Goal: Contribute content: Add original content to the website for others to see

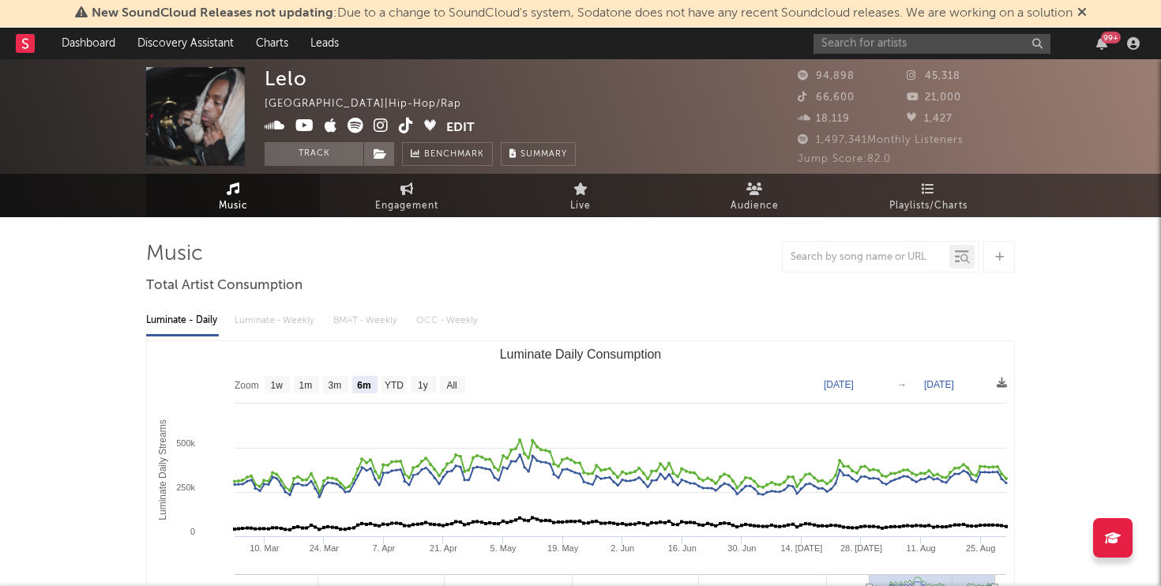
select select "6m"
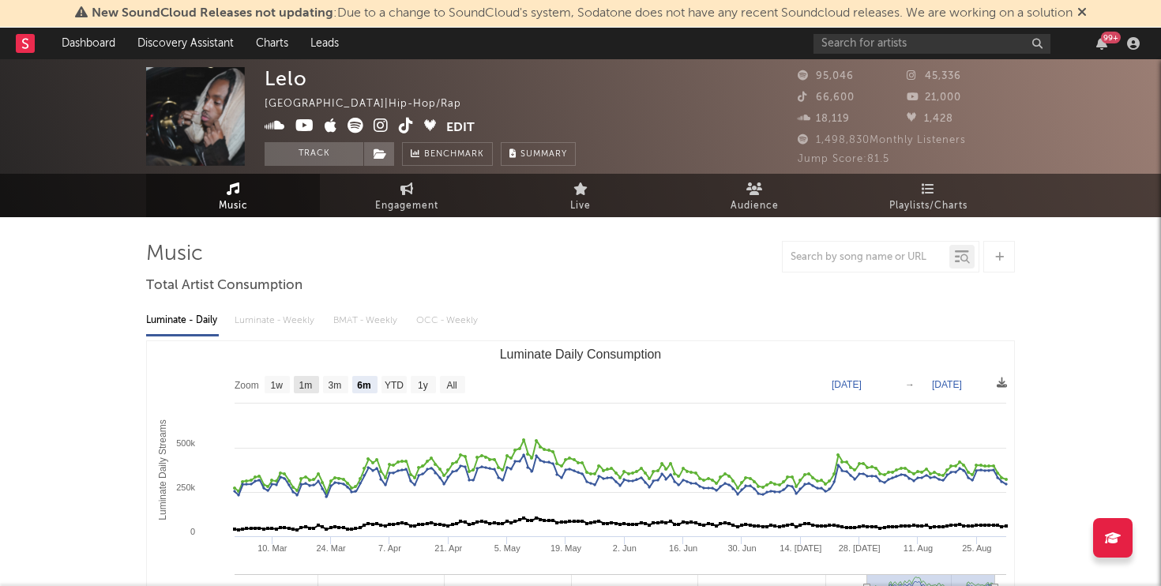
click at [303, 382] on text "1m" at bounding box center [305, 385] width 13 height 11
select select "1m"
type input "2025-08-01"
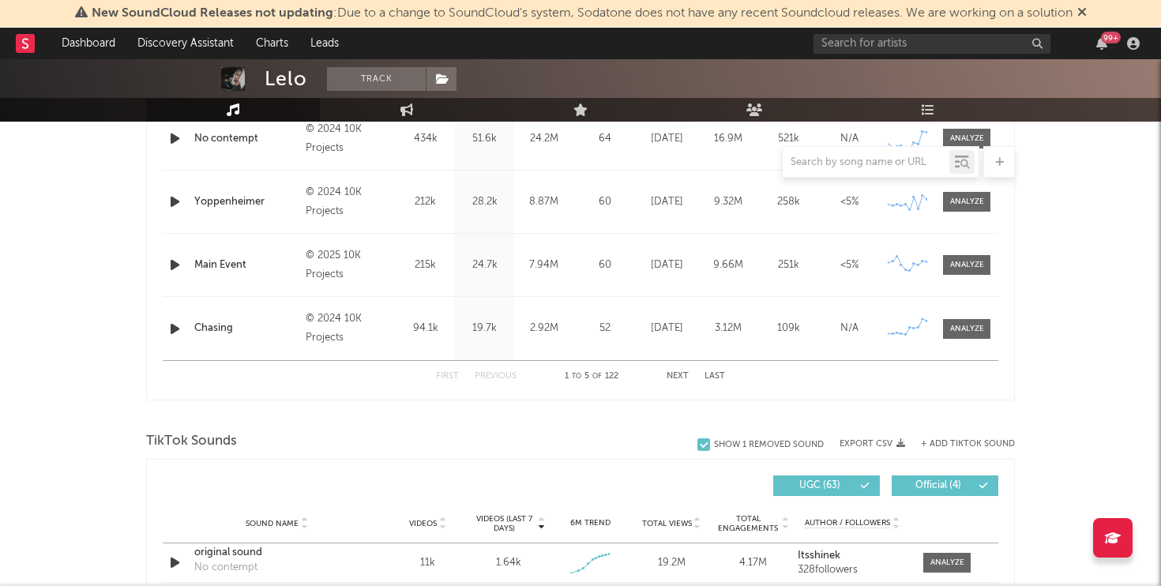
scroll to position [1009, 0]
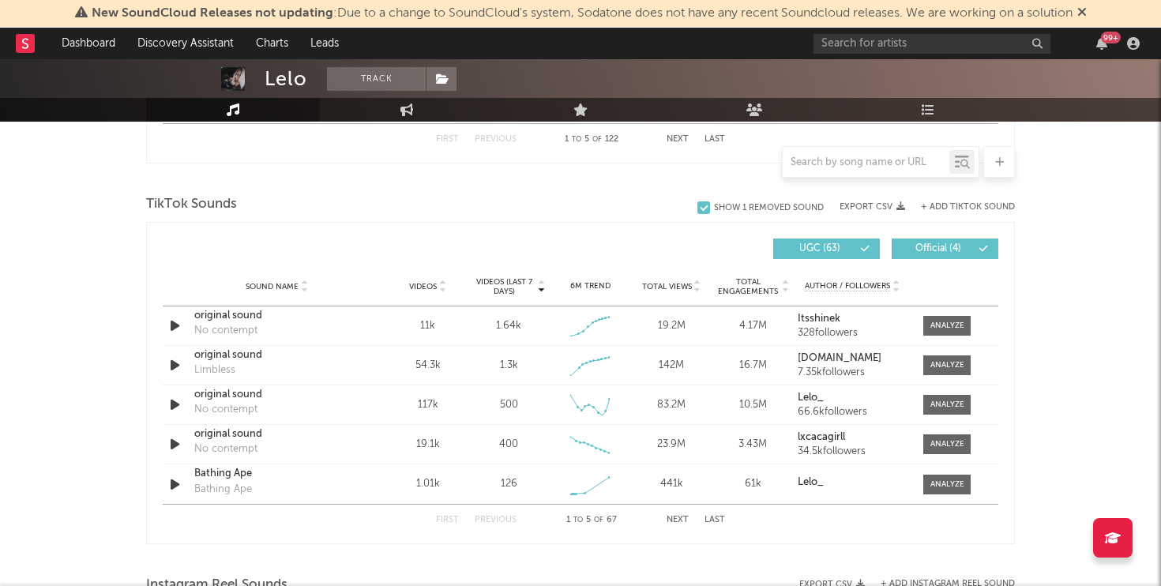
click at [685, 523] on button "Next" at bounding box center [678, 520] width 22 height 9
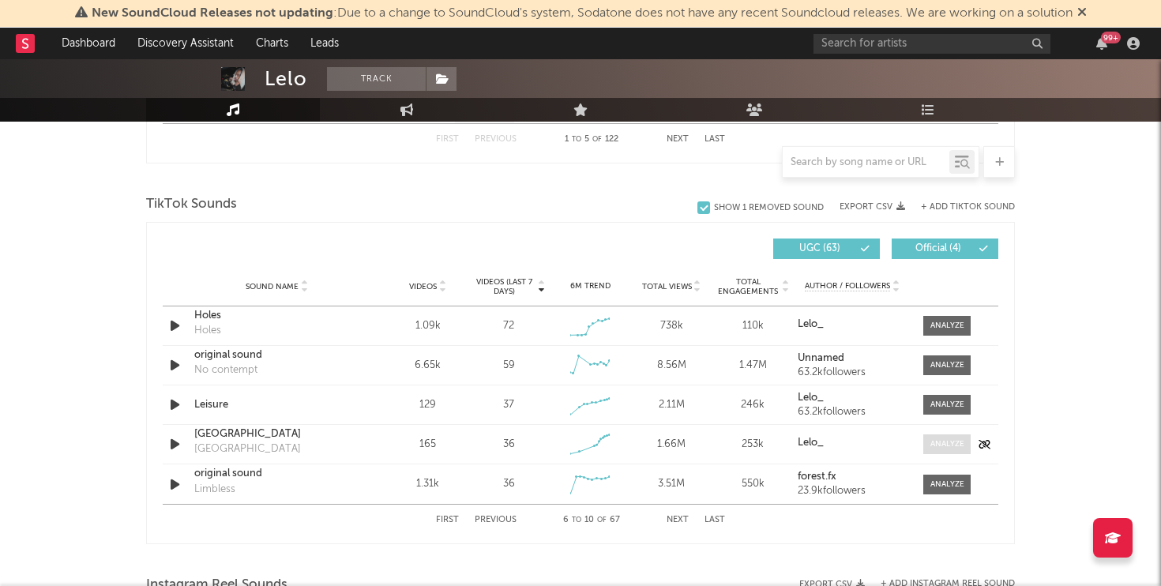
click at [946, 437] on span at bounding box center [946, 444] width 47 height 20
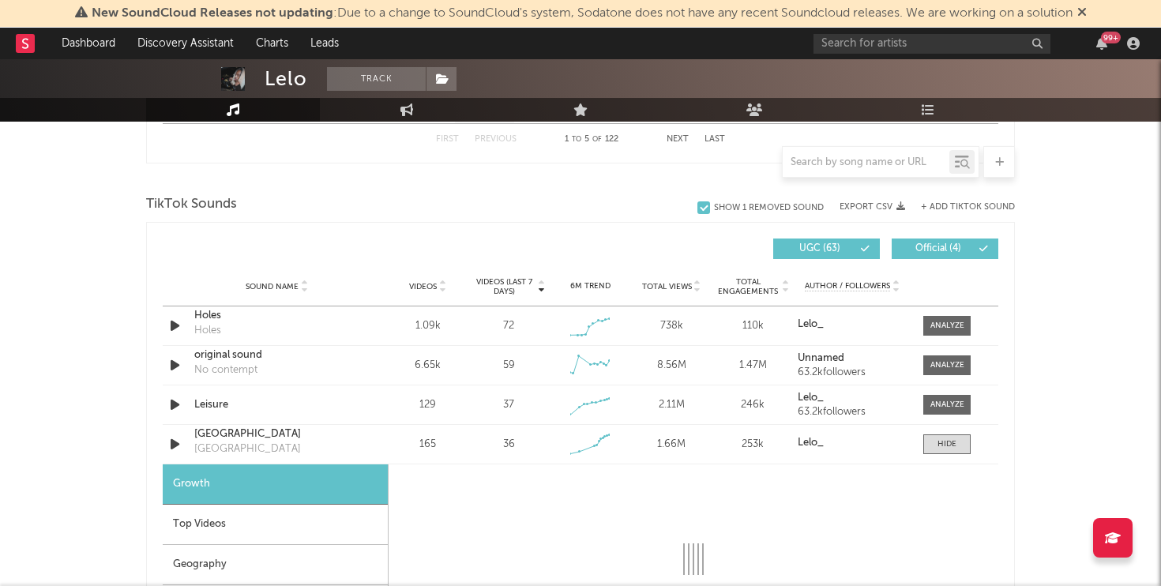
select select "1w"
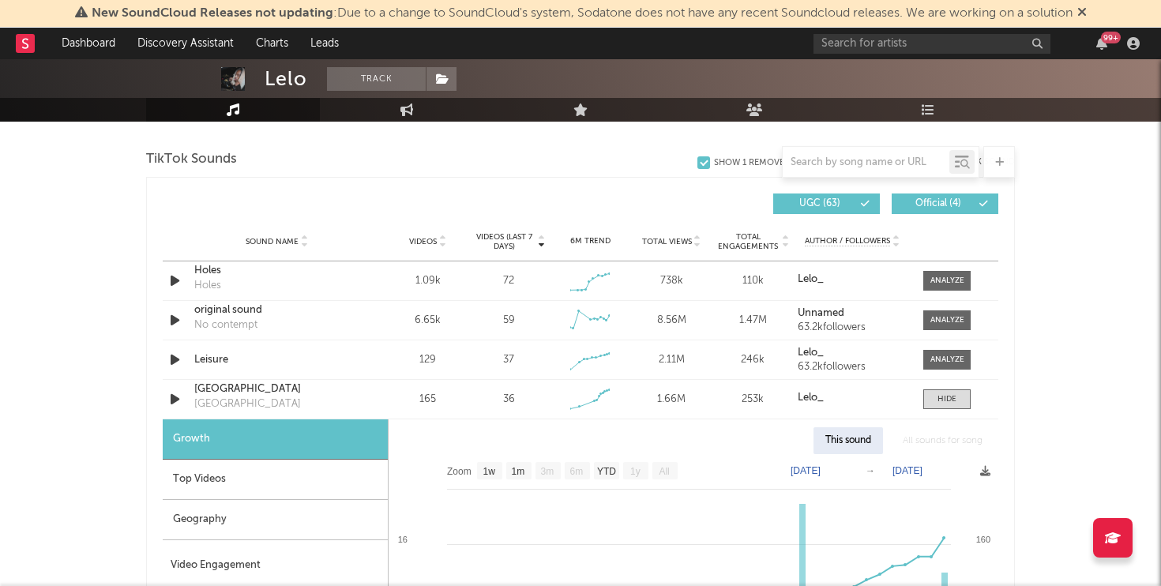
scroll to position [1155, 0]
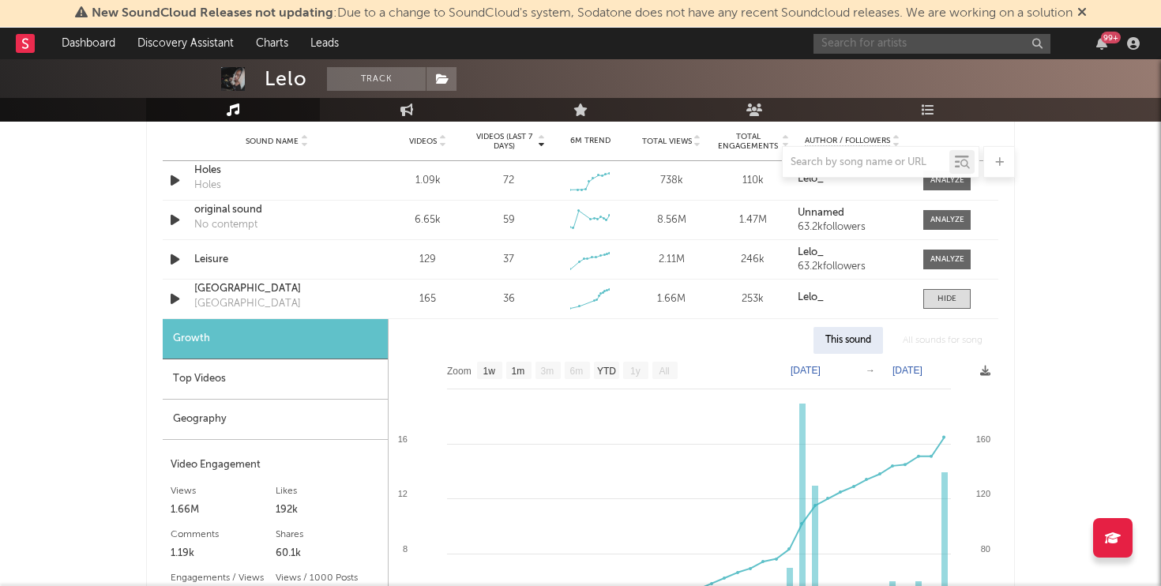
click at [966, 43] on input "text" at bounding box center [932, 44] width 237 height 20
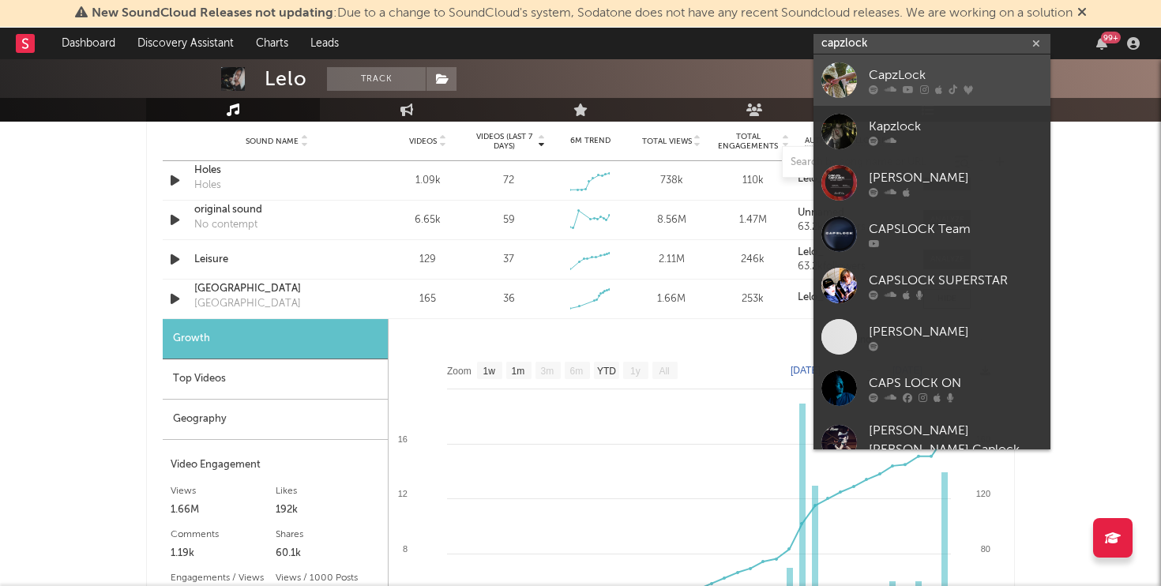
type input "capzlock"
click at [956, 77] on div "CapzLock" at bounding box center [956, 75] width 174 height 19
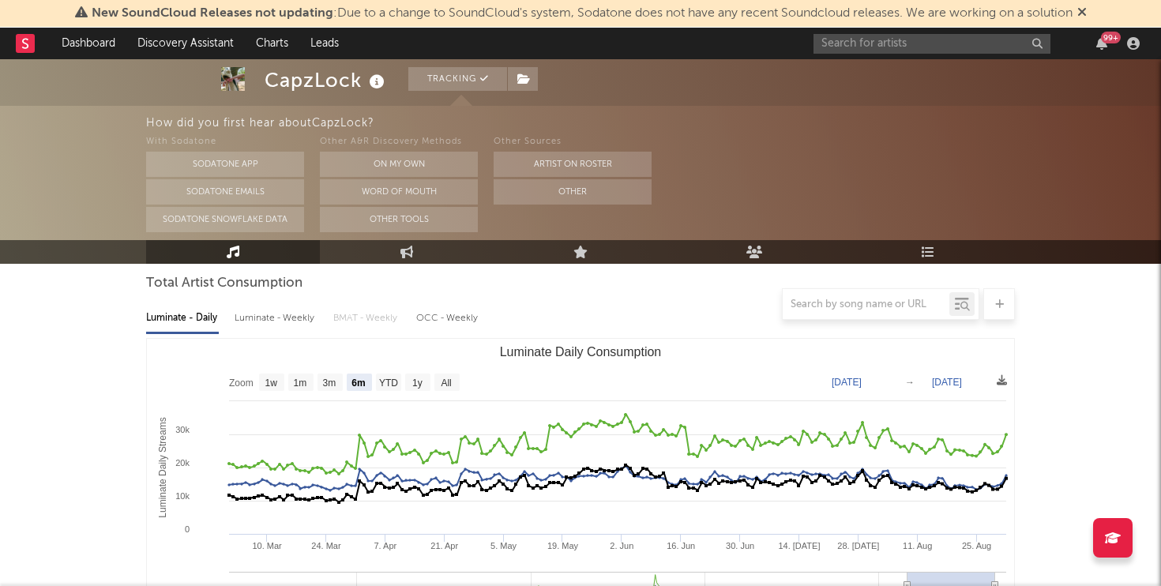
scroll to position [83, 0]
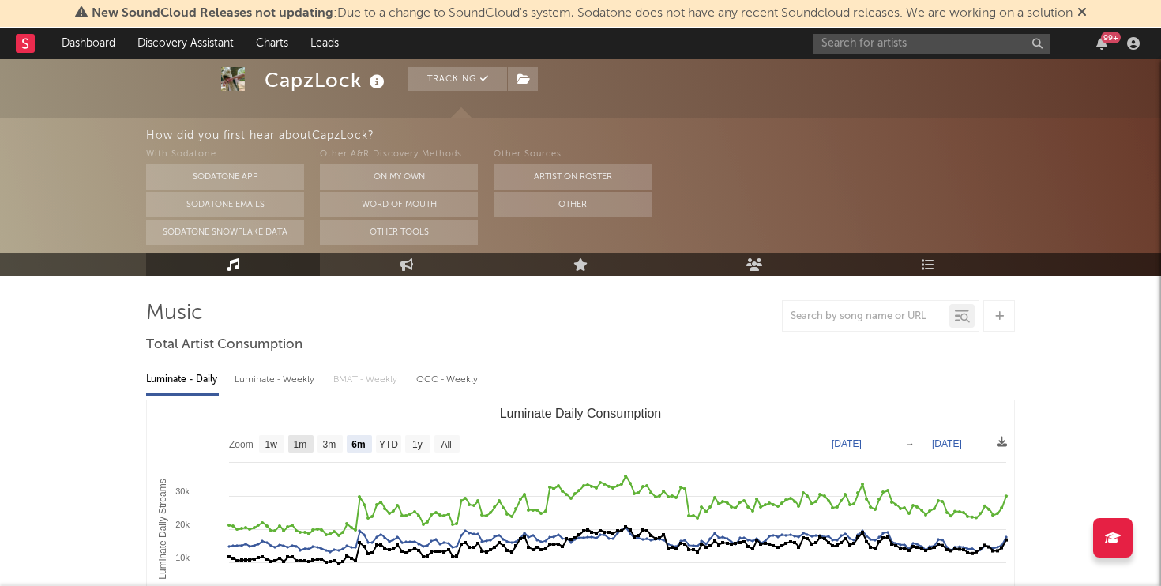
click at [306, 446] on text "1m" at bounding box center [300, 444] width 13 height 11
select select "1m"
type input "2025-08-01"
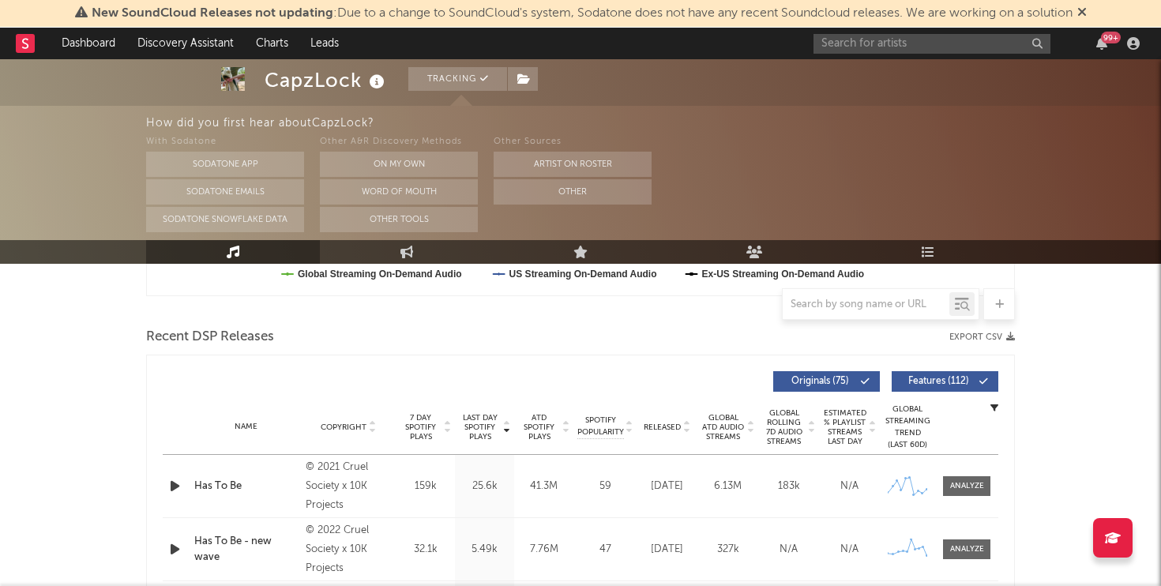
scroll to position [517, 0]
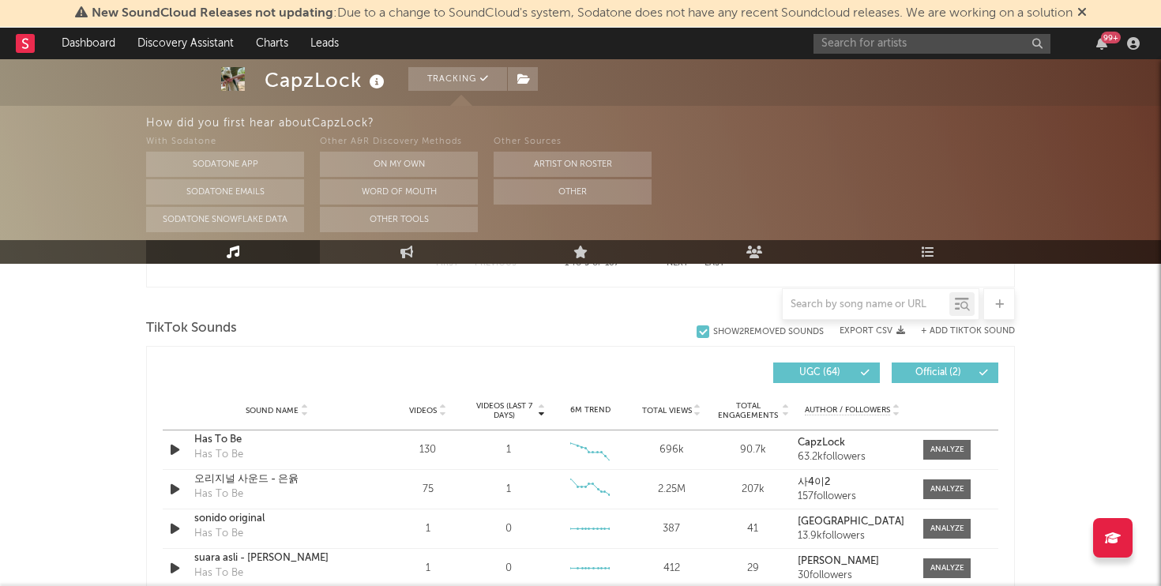
scroll to position [1026, 0]
click at [960, 329] on button "+ Add TikTok Sound" at bounding box center [968, 333] width 94 height 9
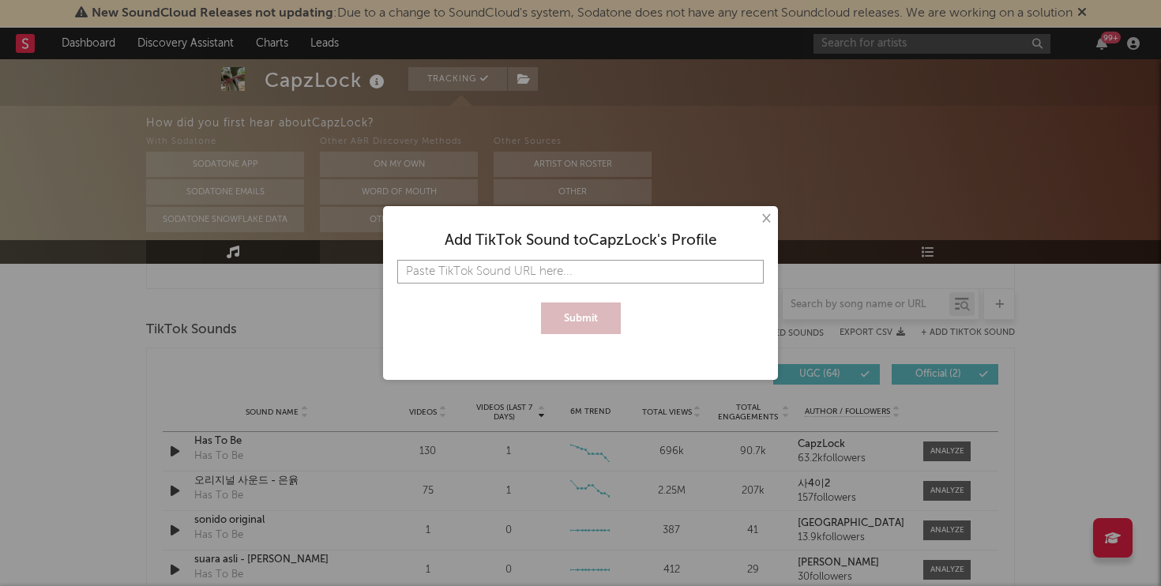
paste input "https://www.tiktok.com/t/ZTHtmfV1CLn7Y-I8lEN/"
click at [541, 302] on button "Submit" at bounding box center [581, 318] width 80 height 32
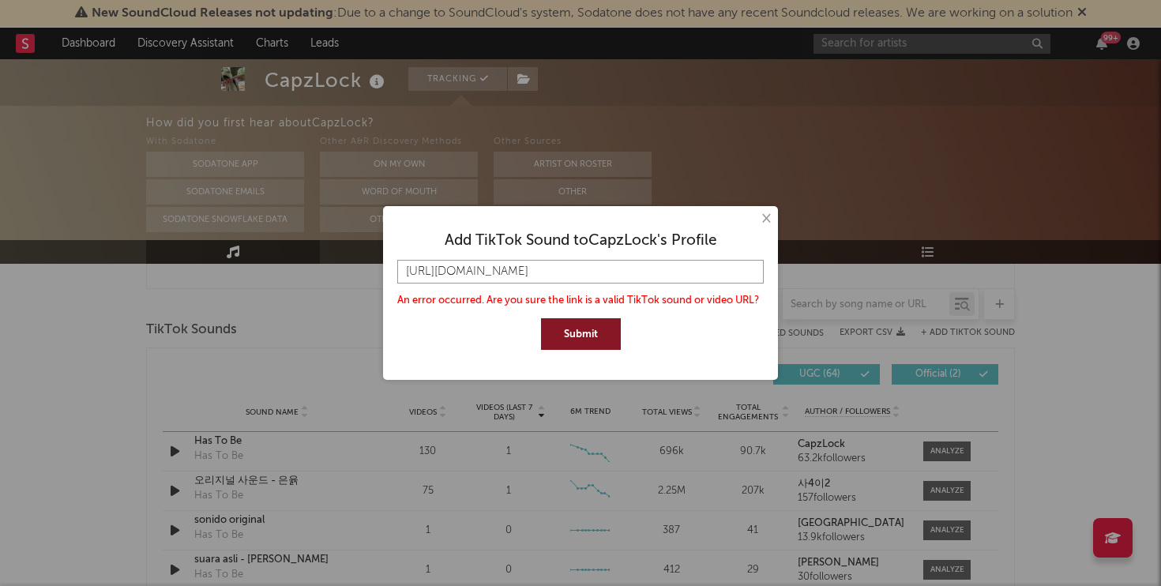
drag, startPoint x: 445, startPoint y: 272, endPoint x: 314, endPoint y: 272, distance: 131.1
click at [314, 272] on div "× Add TikTok Sound to CapzLock 's Profile https://www.tiktok.com/t/ZTHtmfV1CLn7…" at bounding box center [580, 293] width 1161 height 586
type input "www.tiktok.com/t/ZTHtmfV1CLn7Y-I8lEN/"
click at [563, 324] on button "Submit" at bounding box center [581, 334] width 80 height 32
click at [768, 221] on button "×" at bounding box center [765, 218] width 17 height 17
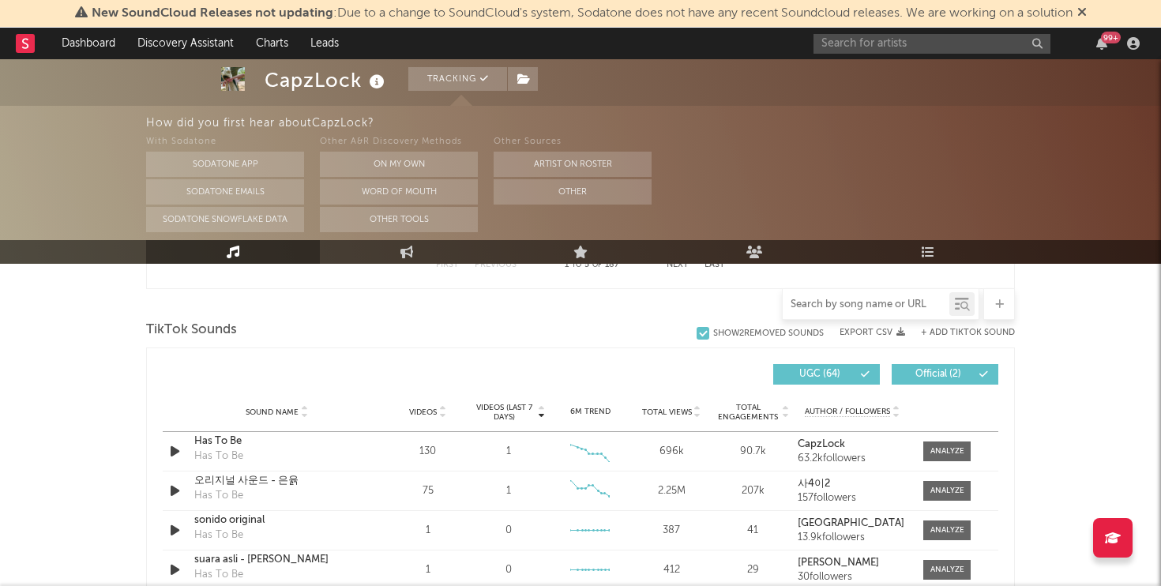
click at [912, 308] on input "text" at bounding box center [866, 305] width 167 height 13
paste input "https://www.tiktok.com/music/has-to-be-7391882317259672336?is_from_webapp=1&sen…"
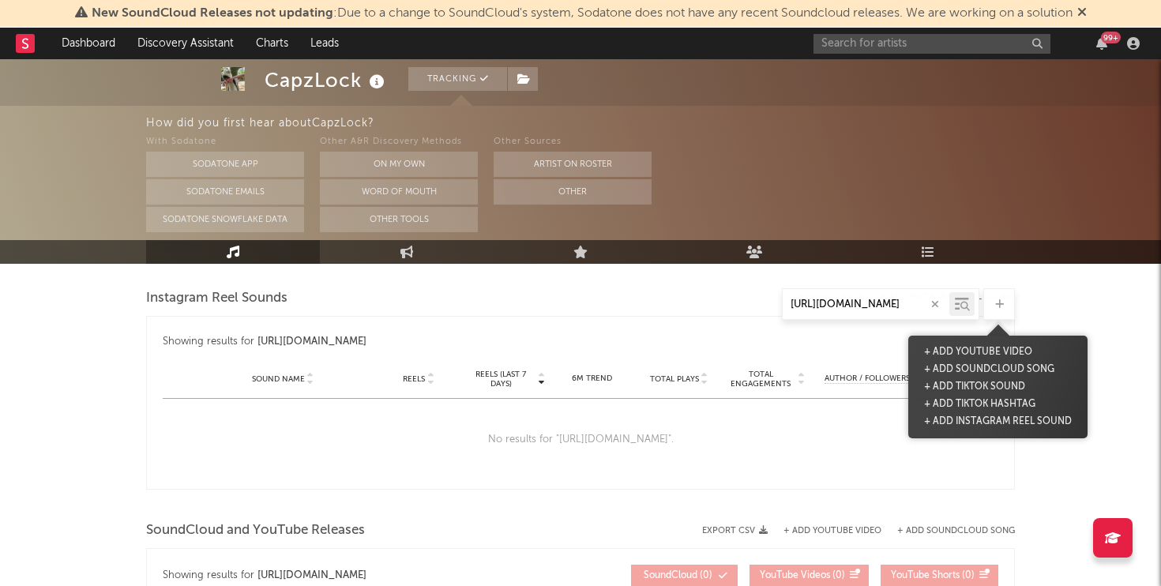
click at [1005, 300] on div at bounding box center [999, 304] width 32 height 32
click at [993, 389] on button "+ Add TikTok Sound" at bounding box center [974, 386] width 109 height 17
type input "https://www.tiktok.com/music/has-to-be-7391882317259672336?is_from_webapp=1&sen…"
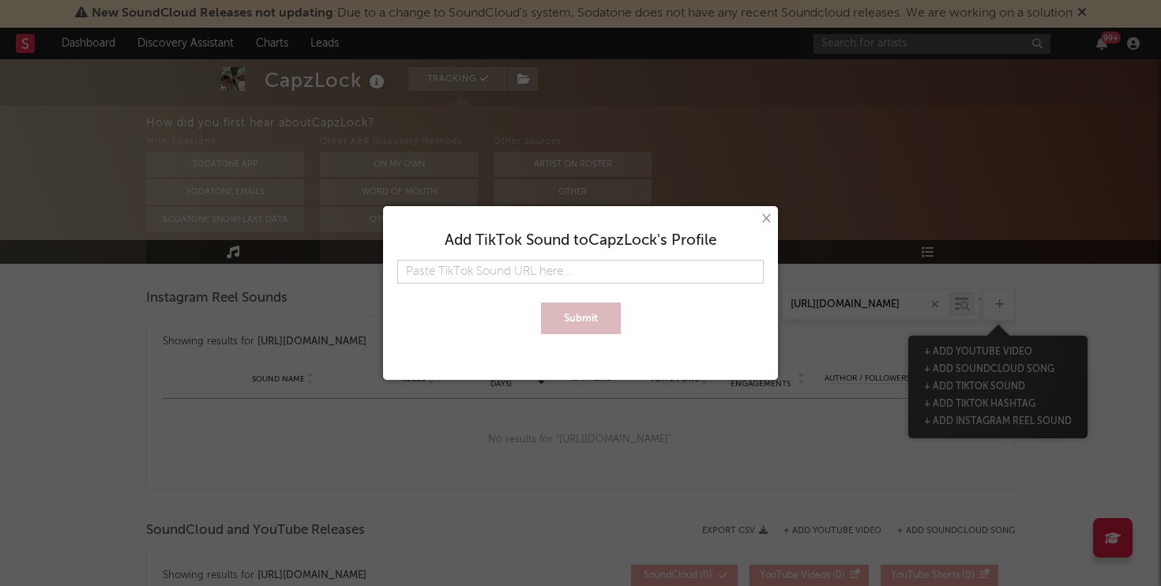
type input "https://www.tiktok.com/music/has-to-be-7391882317259672336?is_from_webapp=1&sen…"
click at [572, 306] on button "Submit" at bounding box center [581, 318] width 80 height 32
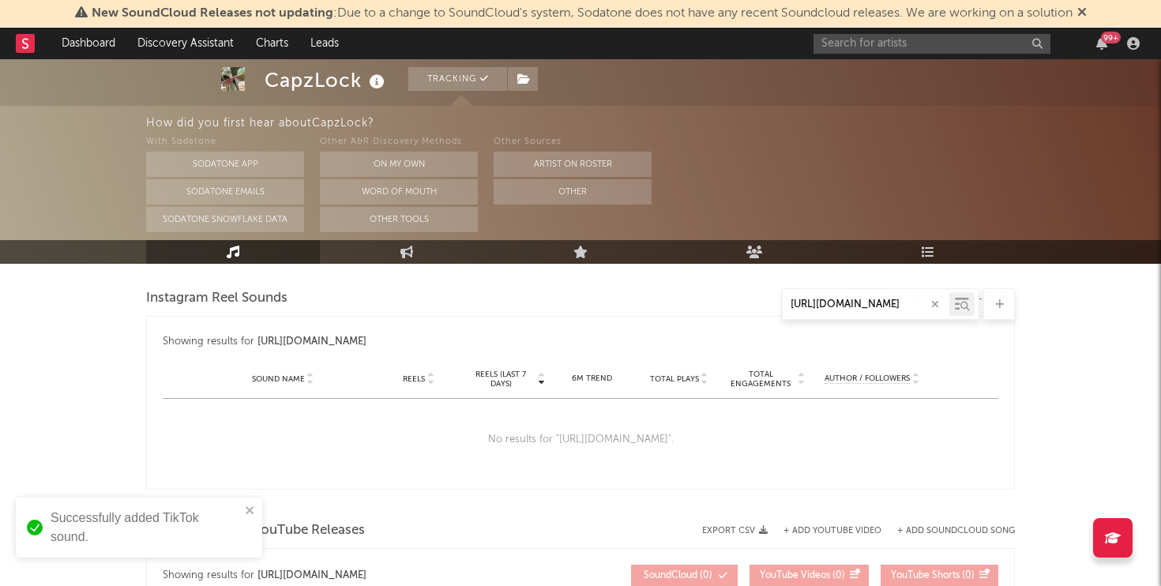
scroll to position [1070, 0]
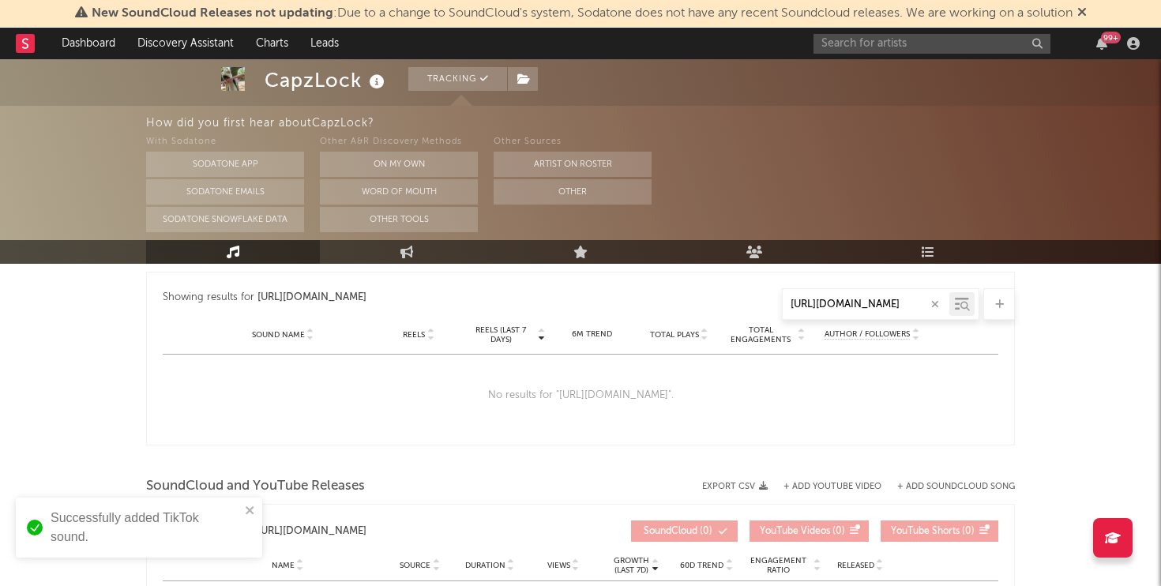
click at [937, 302] on icon "button" at bounding box center [935, 304] width 8 height 10
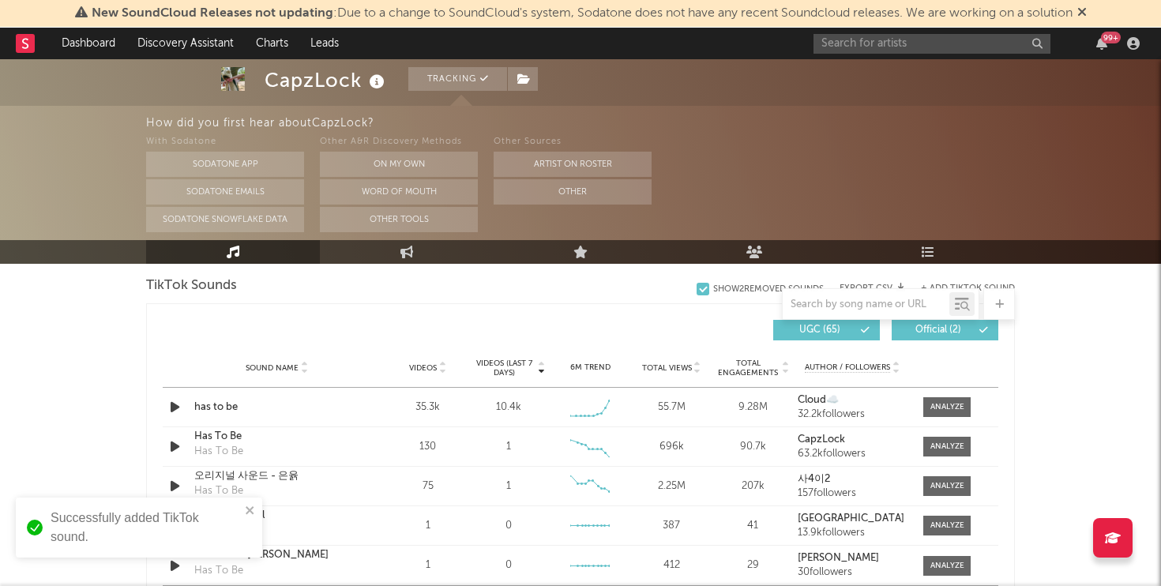
scroll to position [1336, 0]
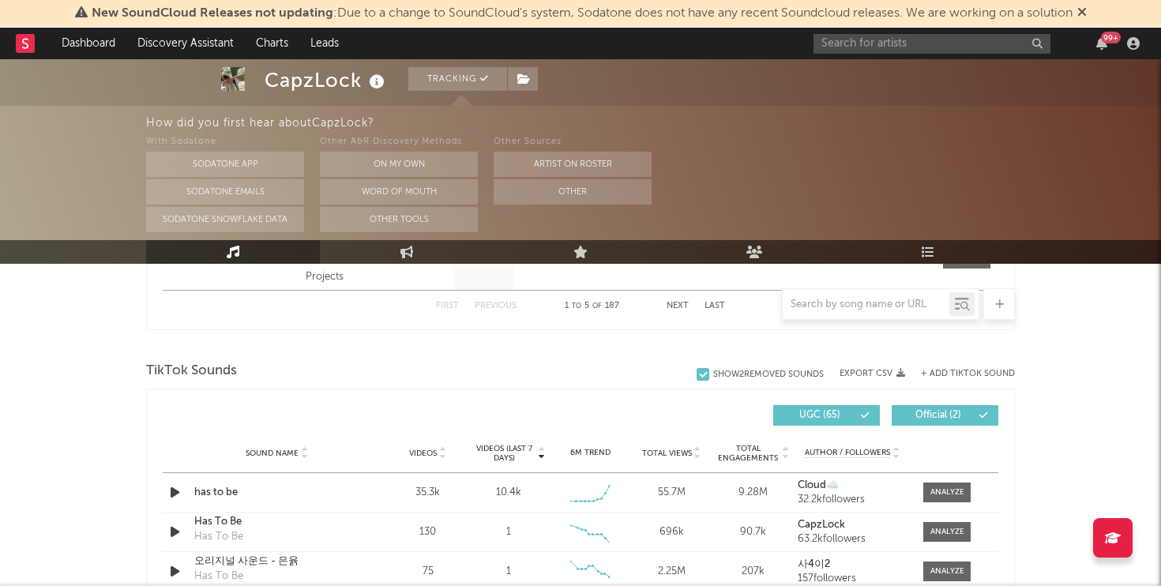
scroll to position [1013, 0]
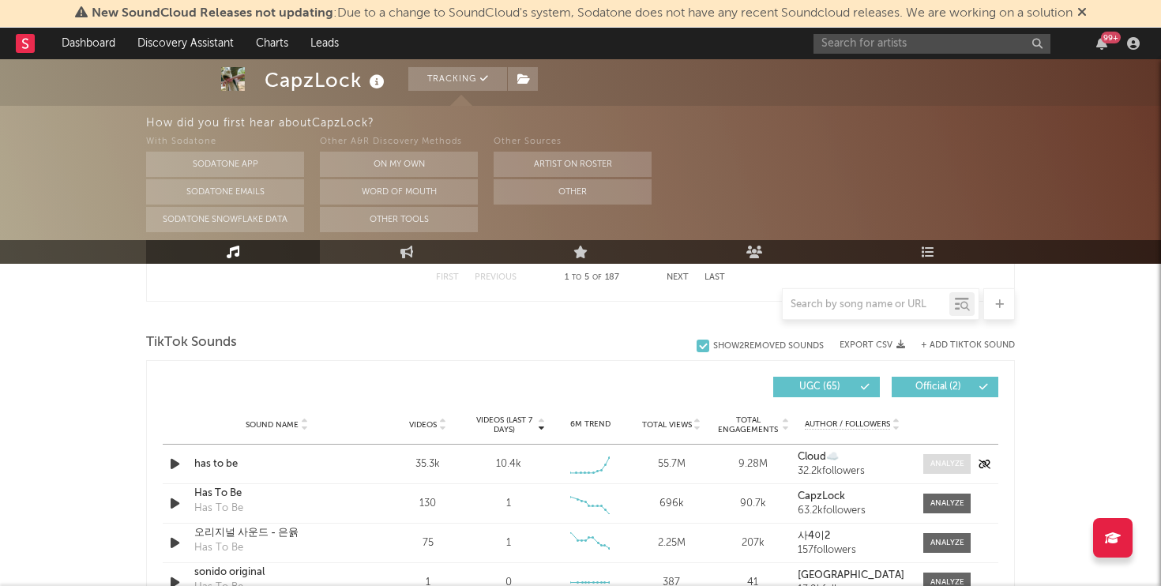
click at [945, 461] on div at bounding box center [947, 464] width 34 height 12
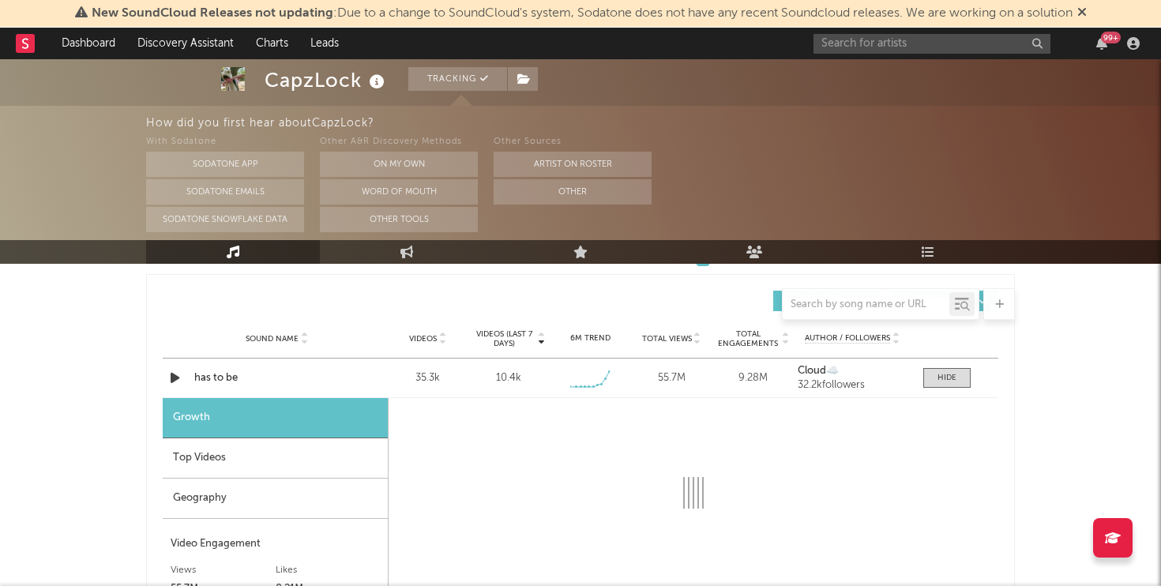
scroll to position [1110, 0]
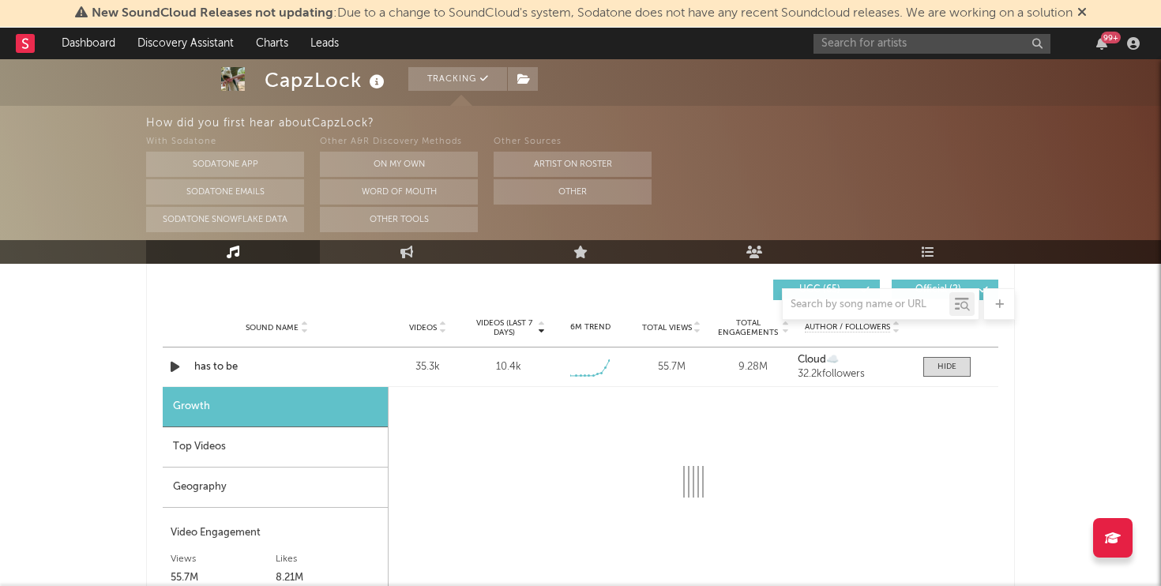
select select "6m"
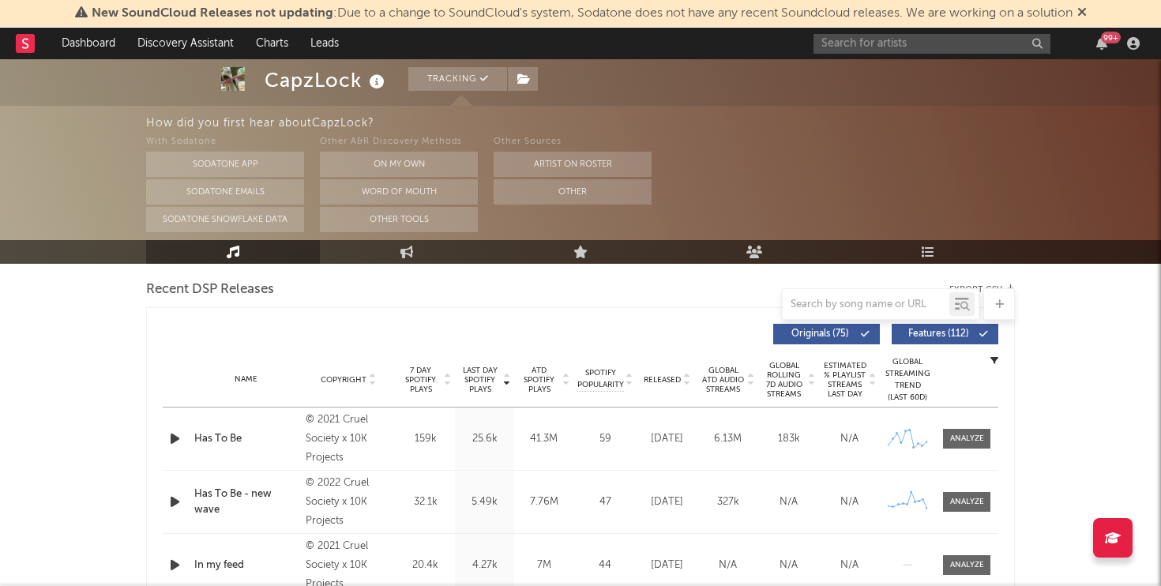
scroll to position [552, 0]
click at [983, 434] on div at bounding box center [967, 438] width 34 height 12
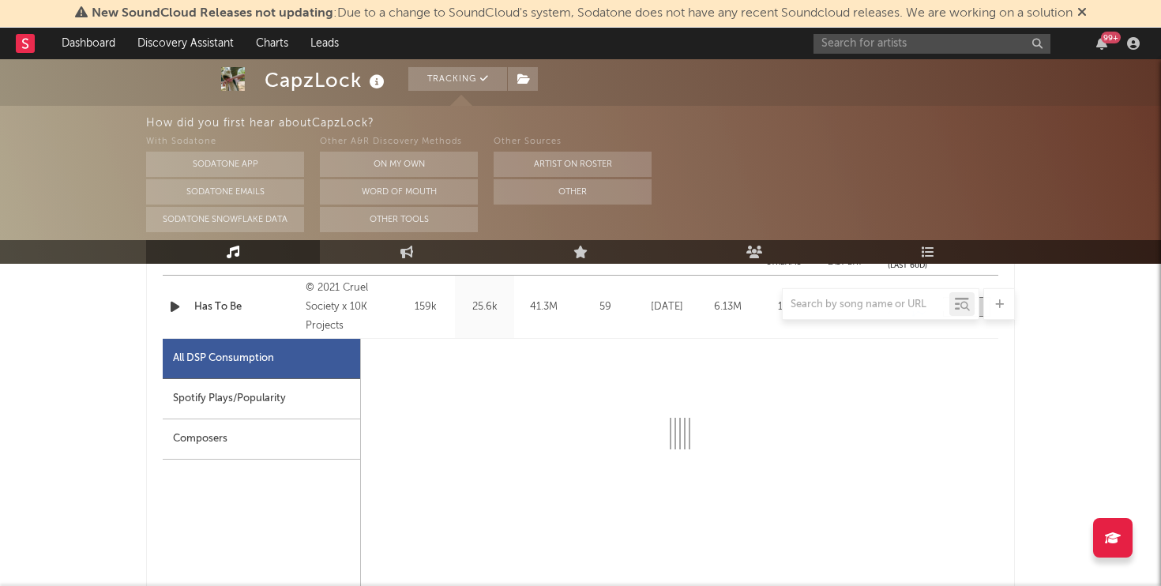
scroll to position [696, 0]
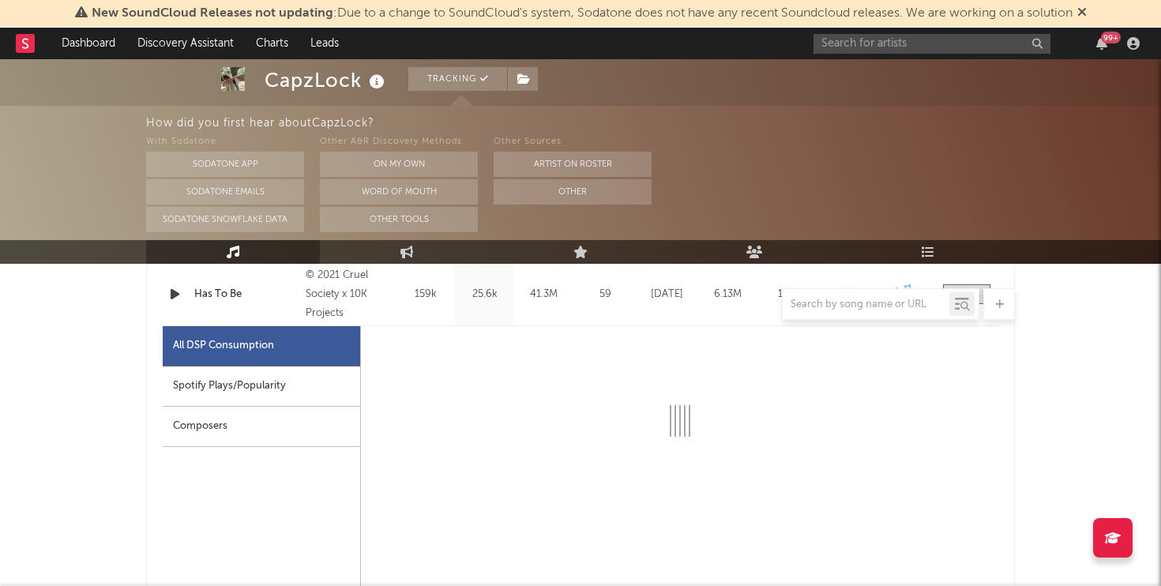
select select "6m"
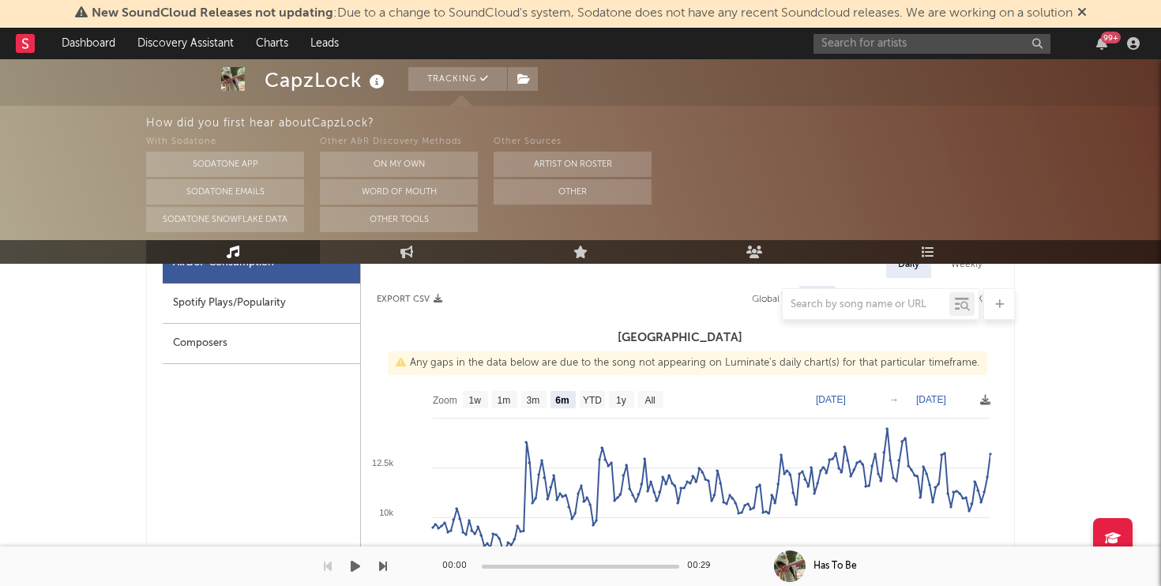
scroll to position [834, 0]
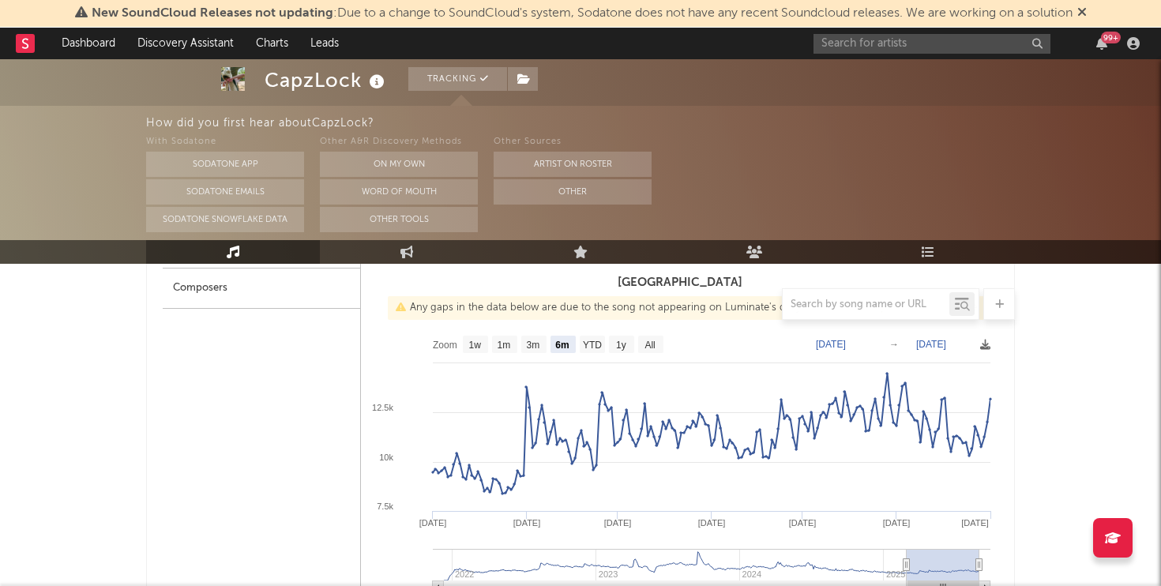
click at [897, 47] on input "text" at bounding box center [932, 44] width 237 height 20
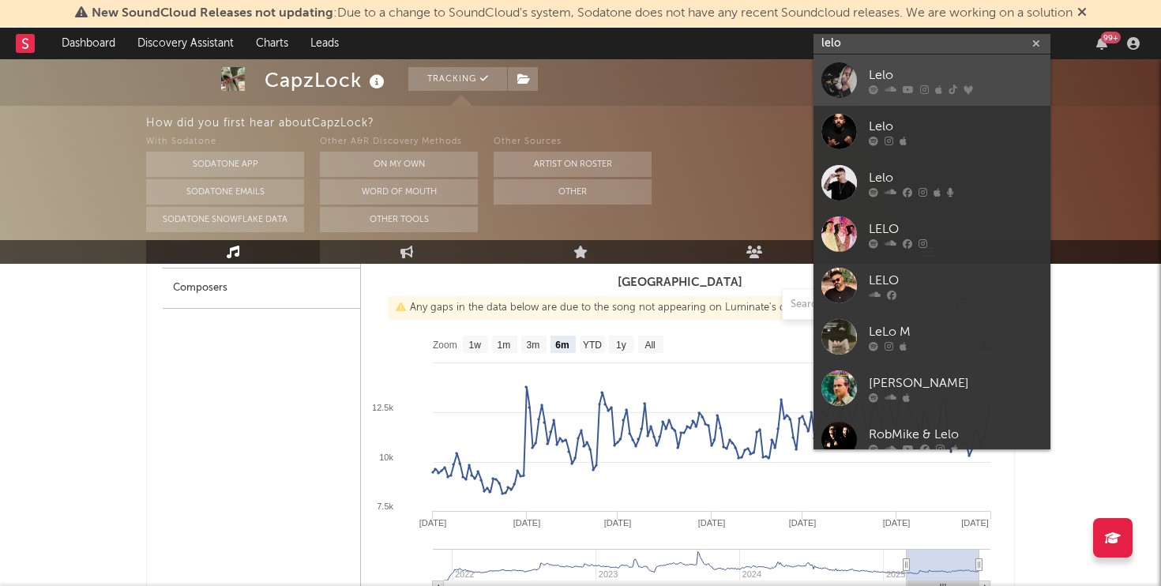
type input "lelo"
click at [926, 66] on div "Lelo" at bounding box center [956, 75] width 174 height 19
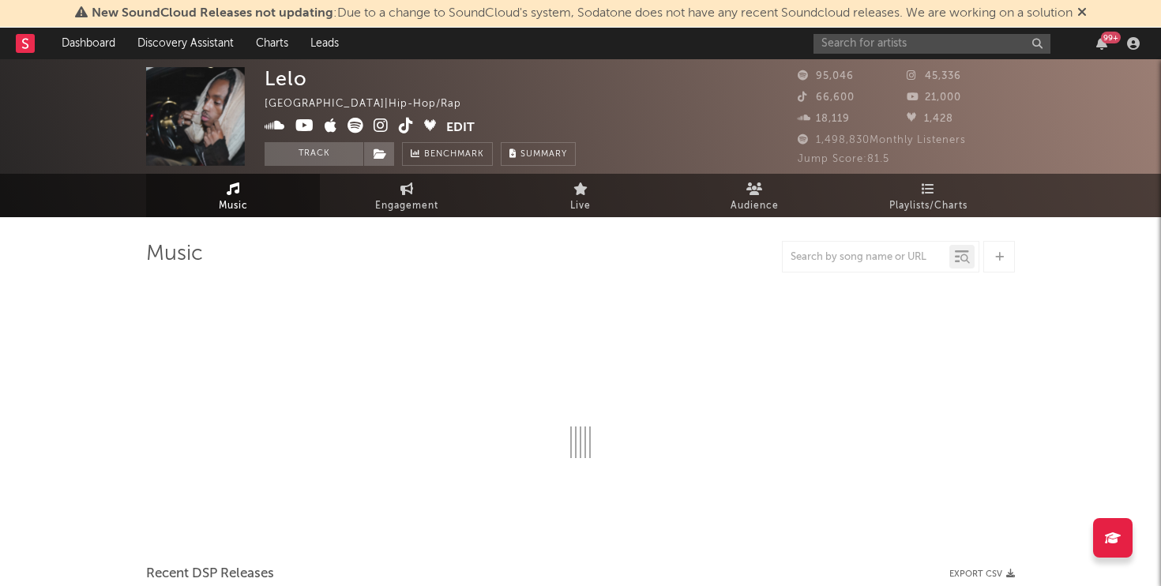
select select "6m"
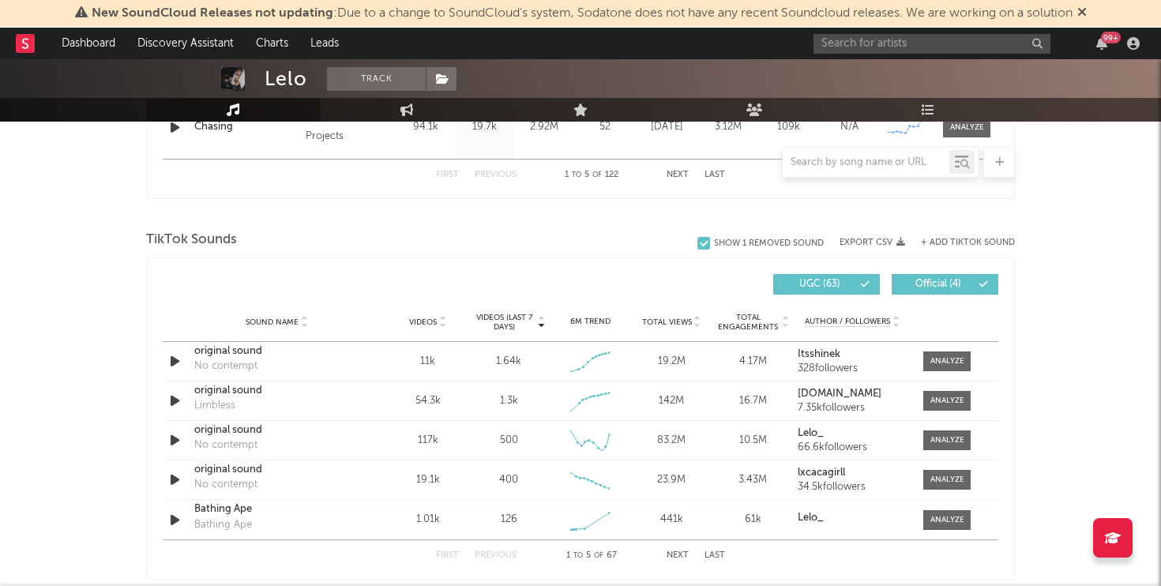
scroll to position [977, 0]
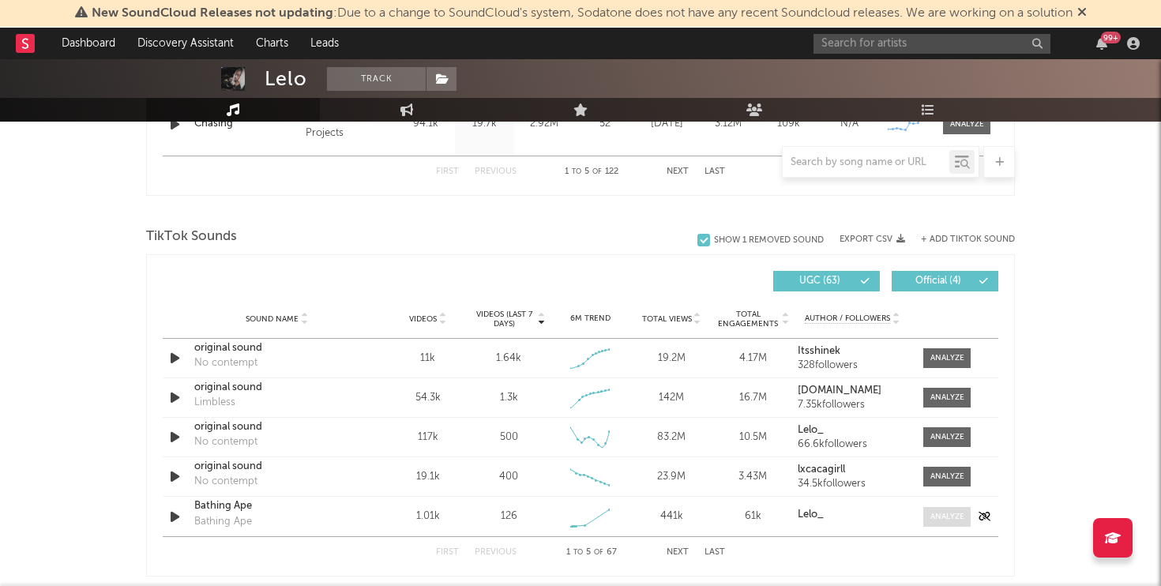
click at [951, 511] on div at bounding box center [947, 517] width 34 height 12
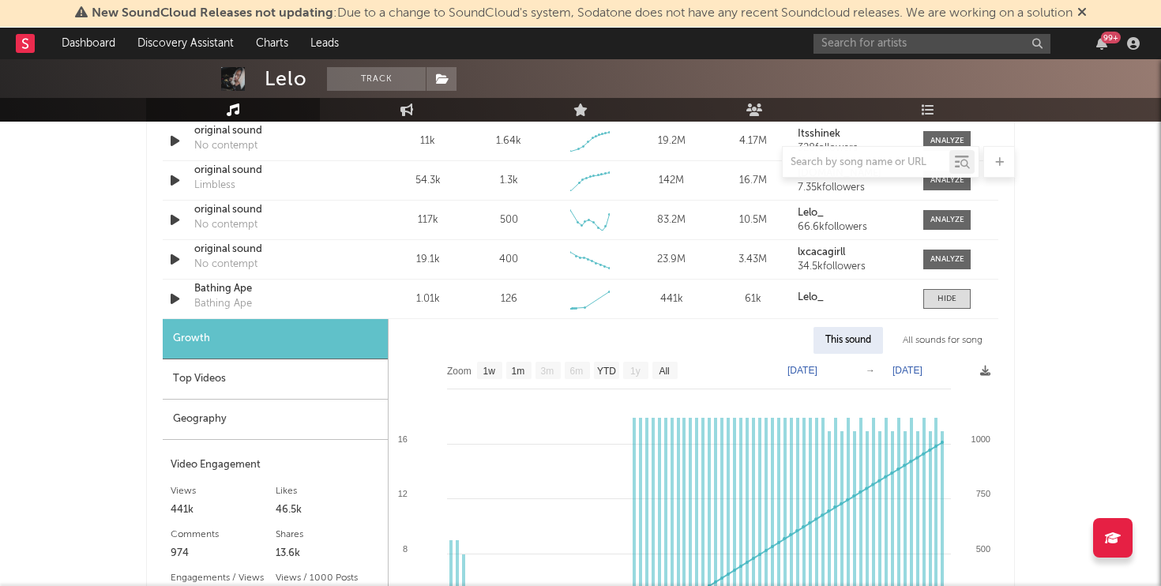
scroll to position [1197, 0]
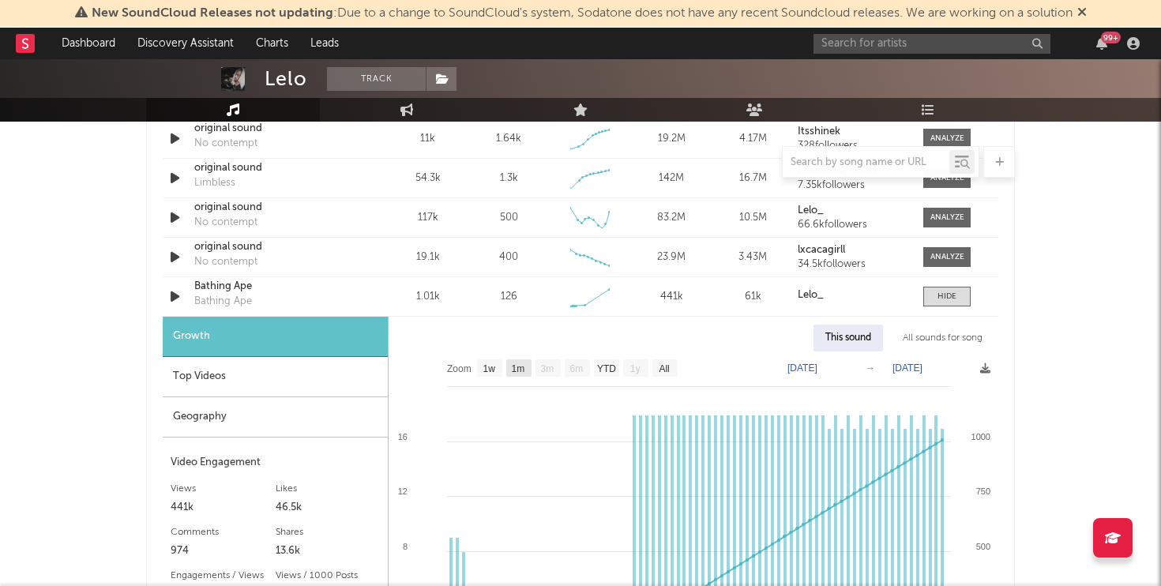
click at [516, 366] on text "1m" at bounding box center [518, 368] width 13 height 11
select select "1m"
type input "2025-08-02"
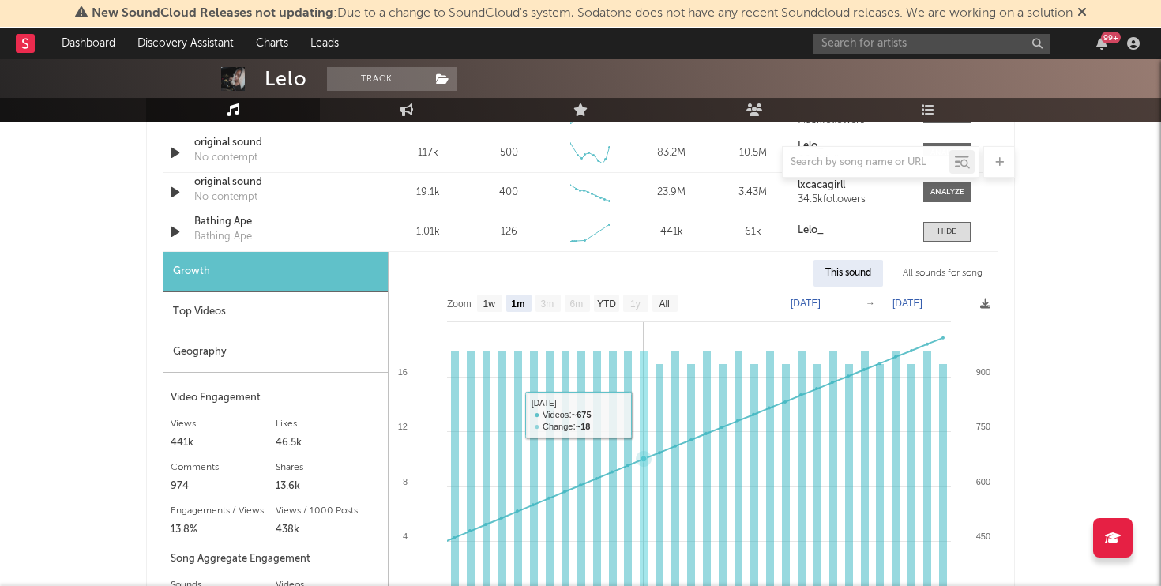
scroll to position [1257, 0]
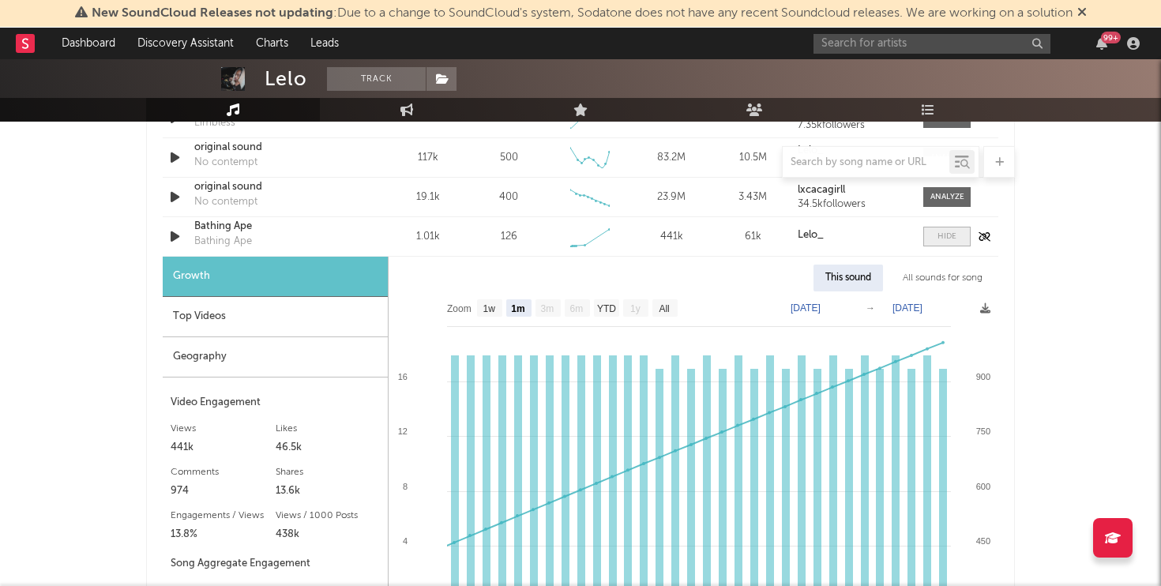
click at [945, 237] on div at bounding box center [947, 237] width 19 height 12
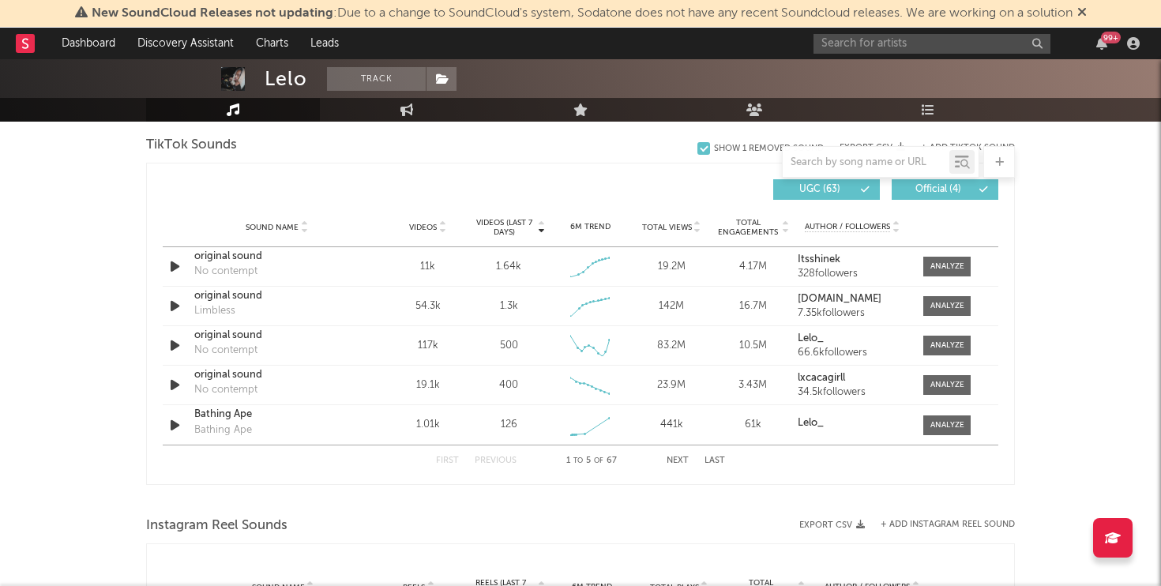
scroll to position [1065, 0]
